Goal: Contribute content

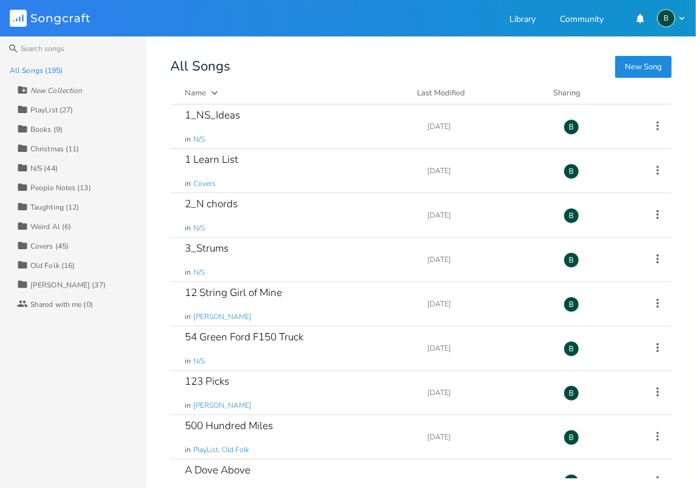
click at [39, 207] on div "Taughting (12)" at bounding box center [54, 207] width 49 height 7
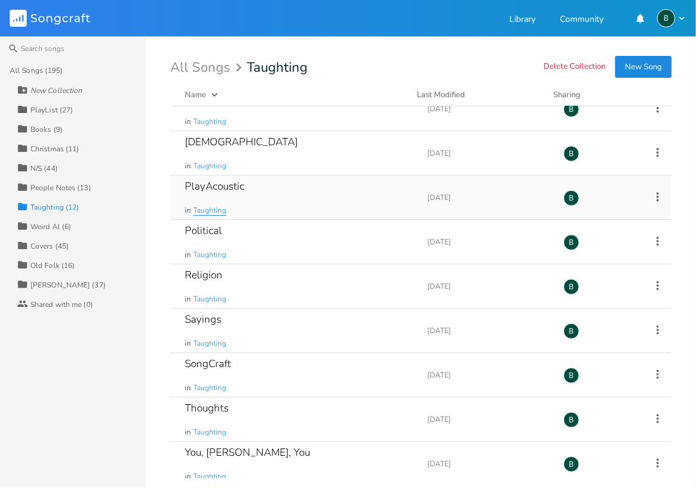
scroll to position [157, 0]
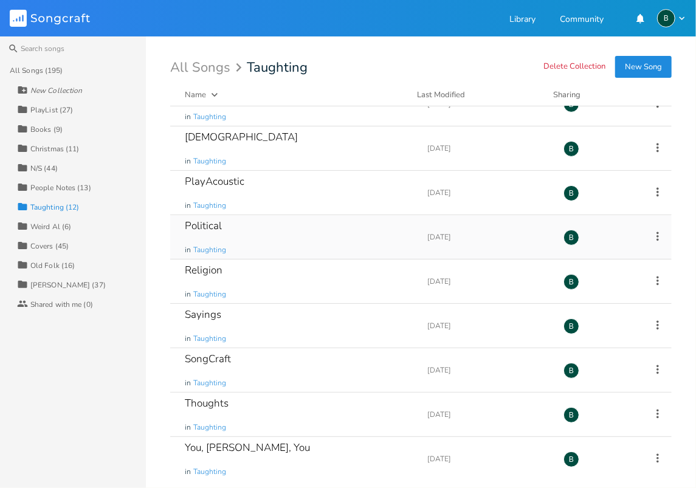
click at [211, 225] on div "Political" at bounding box center [203, 226] width 37 height 10
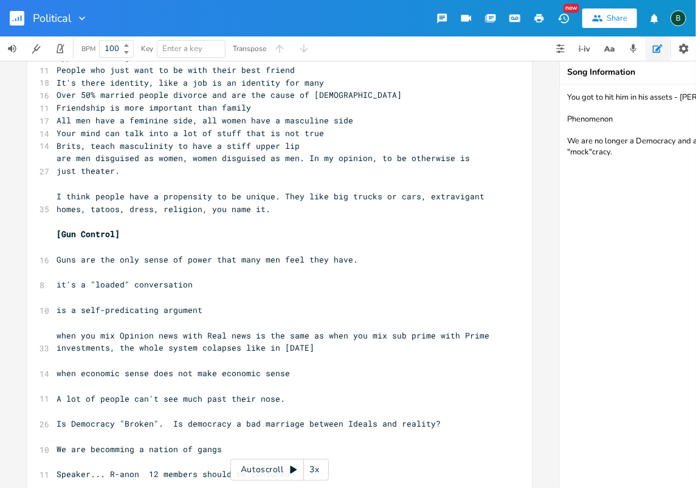
scroll to position [3281, 0]
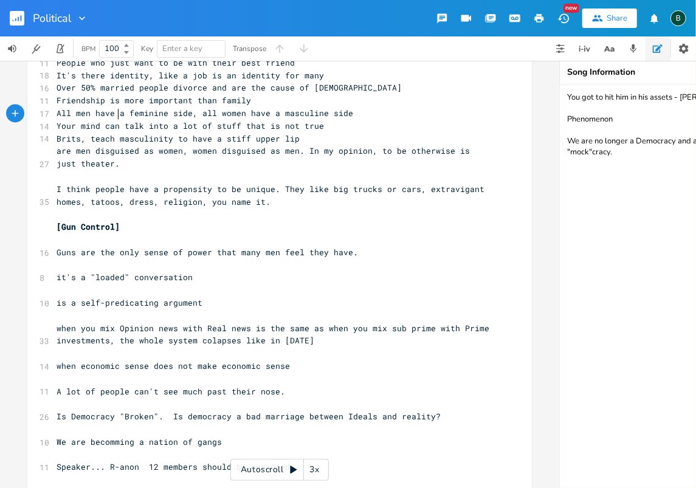
click at [115, 221] on pre "[Gun Control]" at bounding box center [273, 227] width 439 height 13
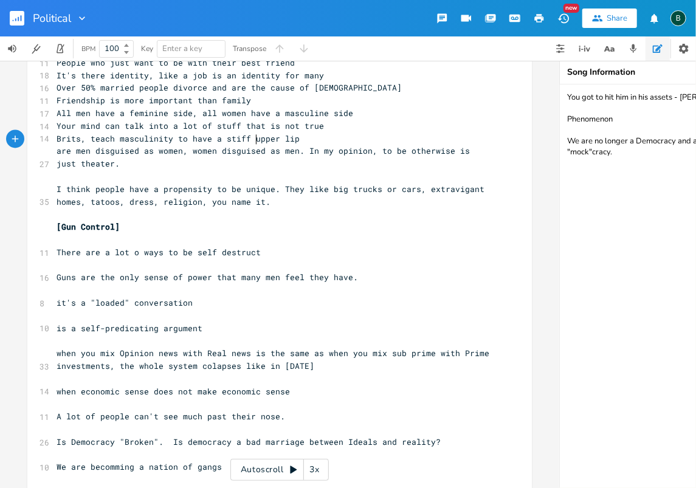
scroll to position [0, 149]
type textarea "There are a lot o ways to be self destructive"
click at [132, 247] on span "There are a lot o ways to be self destructive" at bounding box center [166, 252] width 219 height 11
type textarea "f"
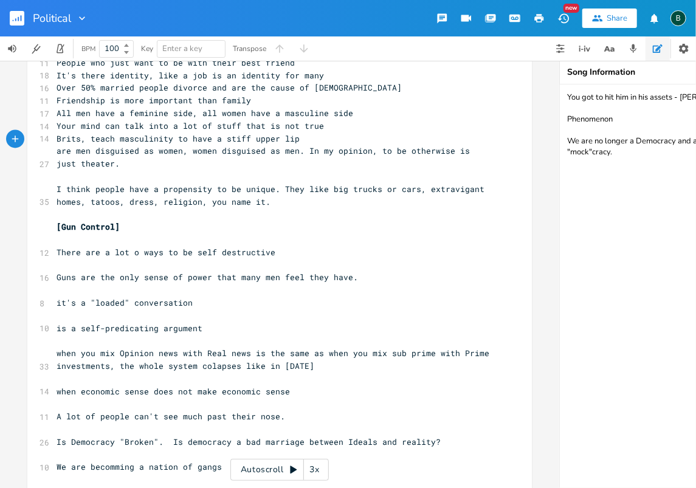
scroll to position [0, 2]
click at [273, 246] on pre "There are a lot of ways to be self destructive" at bounding box center [273, 252] width 439 height 13
type textarea "."
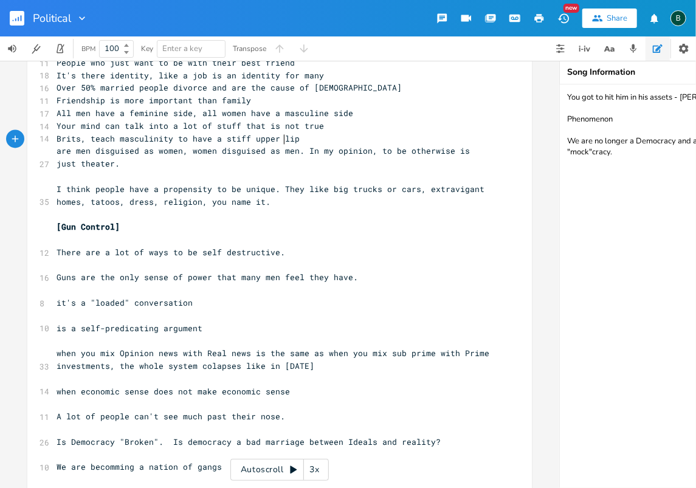
type textarea "."
type textarea "and a lot of people are"
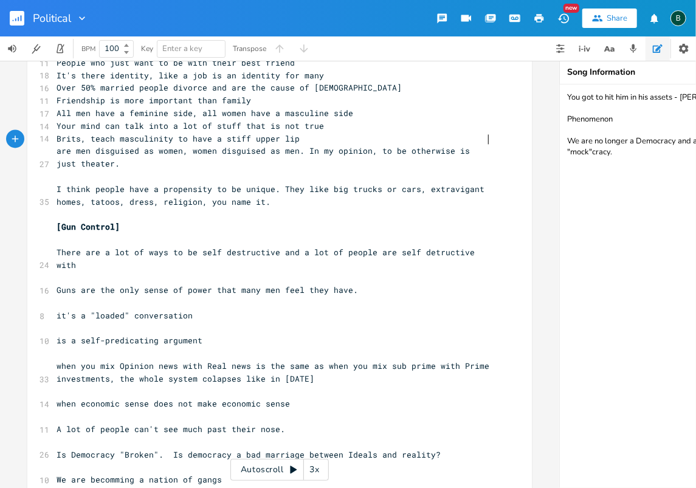
scroll to position [0, 84]
type textarea "are self detructive with guns"
drag, startPoint x: 333, startPoint y: 137, endPoint x: 296, endPoint y: 141, distance: 37.2
click at [296, 247] on span "There are a lot of ways to be self destructive and a lot of people are self det…" at bounding box center [268, 259] width 423 height 24
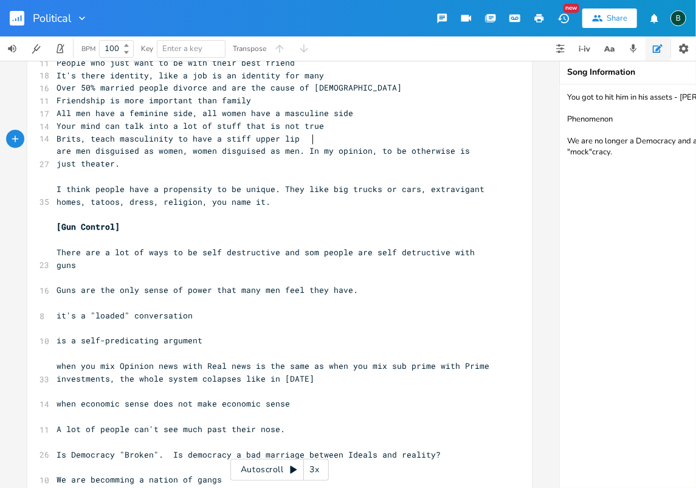
type textarea "some"
click at [72, 246] on pre "There are a lot of ways to be self destructive and some people are self detruct…" at bounding box center [273, 259] width 439 height 26
type textarea "."
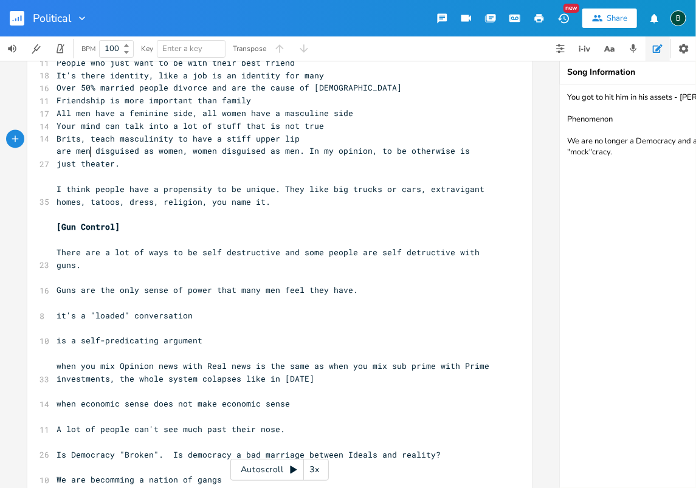
scroll to position [0, 5]
click at [275, 247] on span "There are a lot of ways to be self destructive and some people are self detruct…" at bounding box center [271, 259] width 428 height 24
type textarea "in life"
click at [105, 247] on span "There are a lot of ways to be self destructive in life and some people are self…" at bounding box center [251, 259] width 389 height 24
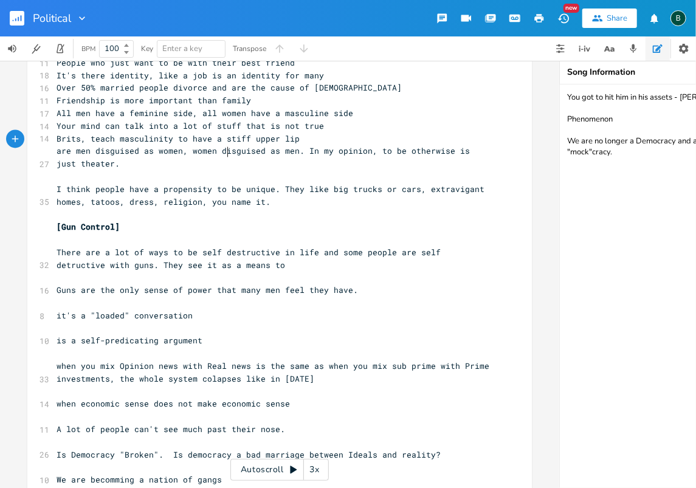
scroll to position [0, 92]
type textarea "They see it as a means to [PERSON_NAME]"
type textarea "oy, then be killed for it."
